Goal: Find specific page/section: Find specific page/section

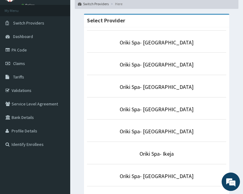
scroll to position [31, 0]
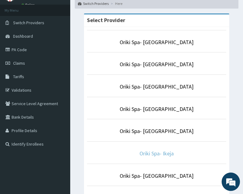
click at [154, 154] on link "Oriki Spa- Ikeja" at bounding box center [157, 153] width 34 height 7
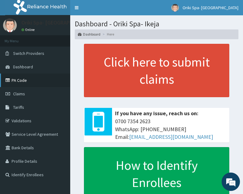
click at [25, 83] on link "PA Code" at bounding box center [35, 79] width 70 height 13
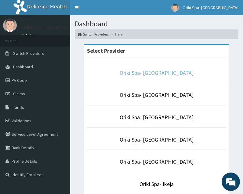
click at [161, 76] on link "Oriki Spa- [GEOGRAPHIC_DATA]" at bounding box center [157, 72] width 74 height 7
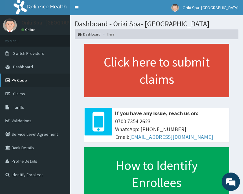
click at [9, 79] on icon at bounding box center [9, 80] width 6 height 4
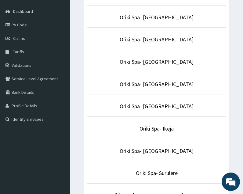
scroll to position [58, 0]
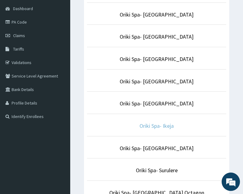
click at [162, 126] on link "Oriki Spa- Ikeja" at bounding box center [157, 125] width 34 height 7
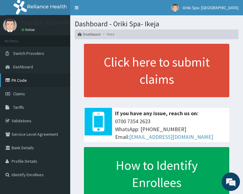
click at [21, 80] on link "PA Code" at bounding box center [35, 79] width 70 height 13
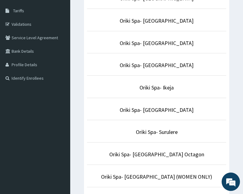
scroll to position [104, 0]
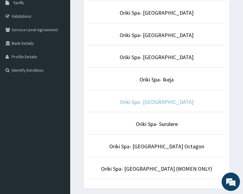
click at [166, 102] on link "Oriki Spa- [GEOGRAPHIC_DATA]" at bounding box center [157, 101] width 74 height 7
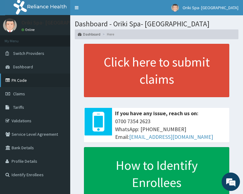
click at [21, 81] on link "PA Code" at bounding box center [35, 79] width 70 height 13
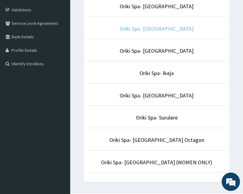
scroll to position [111, 0]
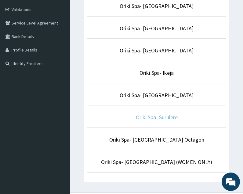
click at [152, 115] on link "Oriki Spa- Surulere" at bounding box center [157, 116] width 42 height 7
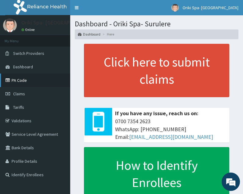
click at [23, 80] on link "PA Code" at bounding box center [35, 79] width 70 height 13
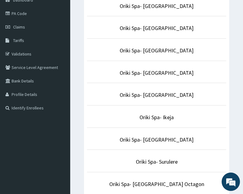
scroll to position [67, 0]
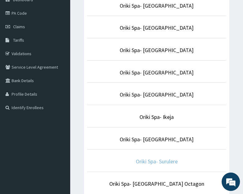
click at [151, 163] on link "Oriki Spa- Surulere" at bounding box center [157, 160] width 42 height 7
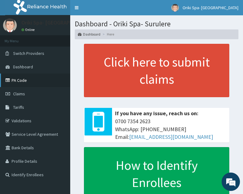
click at [20, 78] on link "PA Code" at bounding box center [35, 79] width 70 height 13
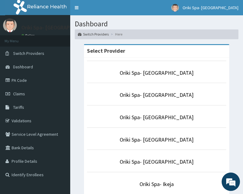
click at [161, 135] on p "Oriki Spa- [GEOGRAPHIC_DATA]" at bounding box center [156, 139] width 139 height 8
click at [161, 139] on link "Oriki Spa- [GEOGRAPHIC_DATA]" at bounding box center [157, 139] width 74 height 7
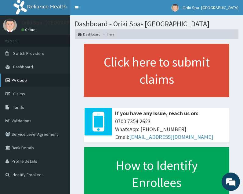
click at [26, 83] on link "PA Code" at bounding box center [35, 79] width 70 height 13
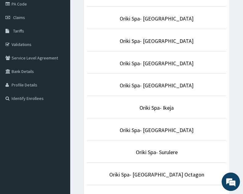
scroll to position [76, 0]
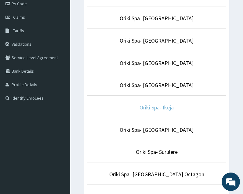
click at [166, 111] on link "Oriki Spa- Ikeja" at bounding box center [157, 107] width 34 height 7
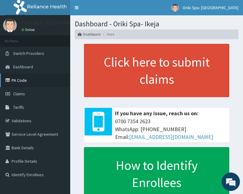
click at [13, 82] on link "PA Code" at bounding box center [35, 79] width 70 height 13
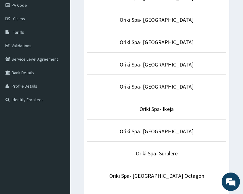
scroll to position [75, 0]
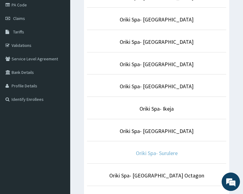
click at [155, 153] on link "Oriki Spa- Surulere" at bounding box center [157, 152] width 42 height 7
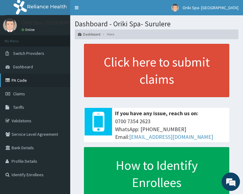
click at [26, 80] on link "PA Code" at bounding box center [35, 79] width 70 height 13
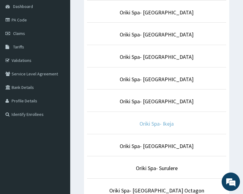
scroll to position [61, 0]
click at [162, 126] on link "Oriki Spa- Ikeja" at bounding box center [157, 123] width 34 height 7
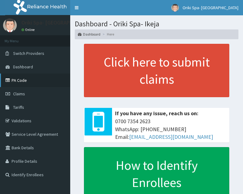
click at [20, 82] on link "PA Code" at bounding box center [35, 79] width 70 height 13
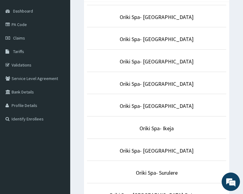
scroll to position [56, 0]
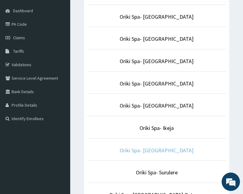
click at [165, 153] on link "Oriki Spa- [GEOGRAPHIC_DATA]" at bounding box center [157, 149] width 74 height 7
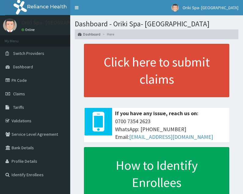
click at [19, 80] on link "PA Code" at bounding box center [35, 79] width 70 height 13
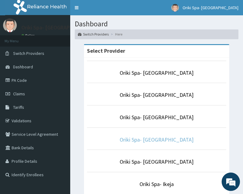
click at [166, 140] on link "Oriki Spa- [GEOGRAPHIC_DATA]" at bounding box center [157, 139] width 74 height 7
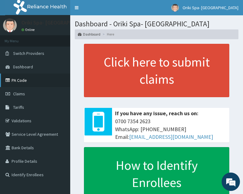
click at [23, 80] on link "PA Code" at bounding box center [35, 79] width 70 height 13
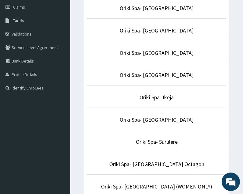
scroll to position [87, 0]
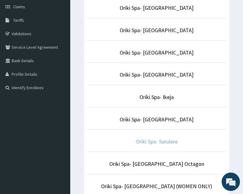
click at [147, 141] on link "Oriki Spa- Surulere" at bounding box center [157, 141] width 42 height 7
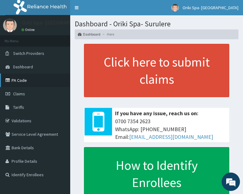
click at [15, 80] on link "PA Code" at bounding box center [35, 79] width 70 height 13
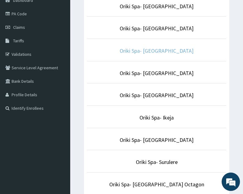
scroll to position [67, 0]
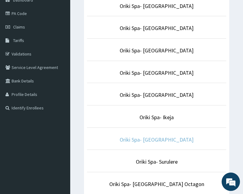
click at [168, 139] on link "Oriki Spa- [GEOGRAPHIC_DATA]" at bounding box center [157, 139] width 74 height 7
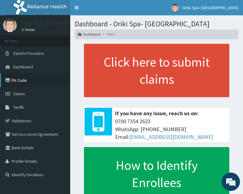
click at [18, 81] on link "PA Code" at bounding box center [35, 79] width 70 height 13
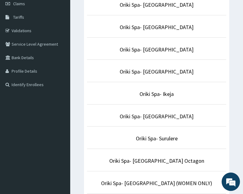
scroll to position [90, 0]
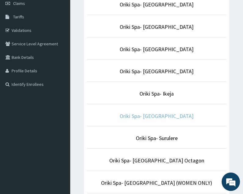
click at [151, 114] on link "Oriki Spa- [GEOGRAPHIC_DATA]" at bounding box center [157, 115] width 74 height 7
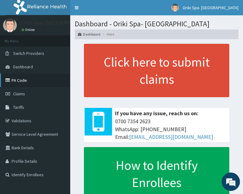
click at [17, 78] on link "PA Code" at bounding box center [35, 79] width 70 height 13
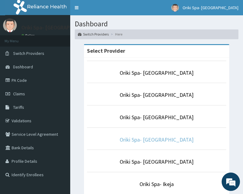
click at [163, 138] on link "Oriki Spa- Lagos Continental Hotel" at bounding box center [157, 139] width 74 height 7
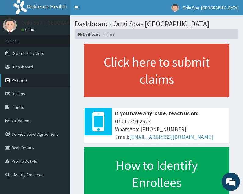
click at [32, 81] on link "PA Code" at bounding box center [35, 79] width 70 height 13
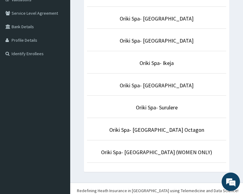
scroll to position [121, 0]
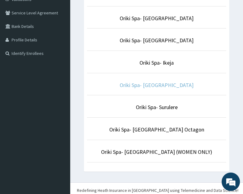
click at [160, 87] on link "Oriki Spa- [GEOGRAPHIC_DATA]" at bounding box center [157, 84] width 74 height 7
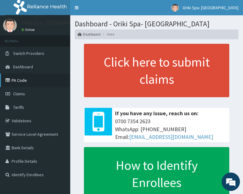
click at [30, 80] on link "PA Code" at bounding box center [35, 79] width 70 height 13
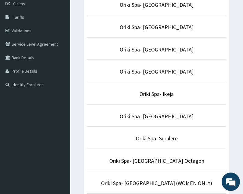
scroll to position [90, 0]
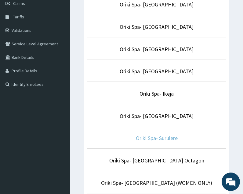
click at [161, 134] on link "Oriki Spa- Surulere" at bounding box center [157, 137] width 42 height 7
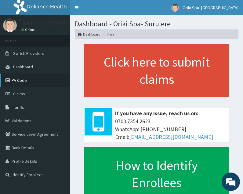
click at [11, 78] on icon at bounding box center [9, 80] width 6 height 4
click at [25, 75] on link "PA Code" at bounding box center [35, 79] width 70 height 13
